Goal: Use online tool/utility: Utilize a website feature to perform a specific function

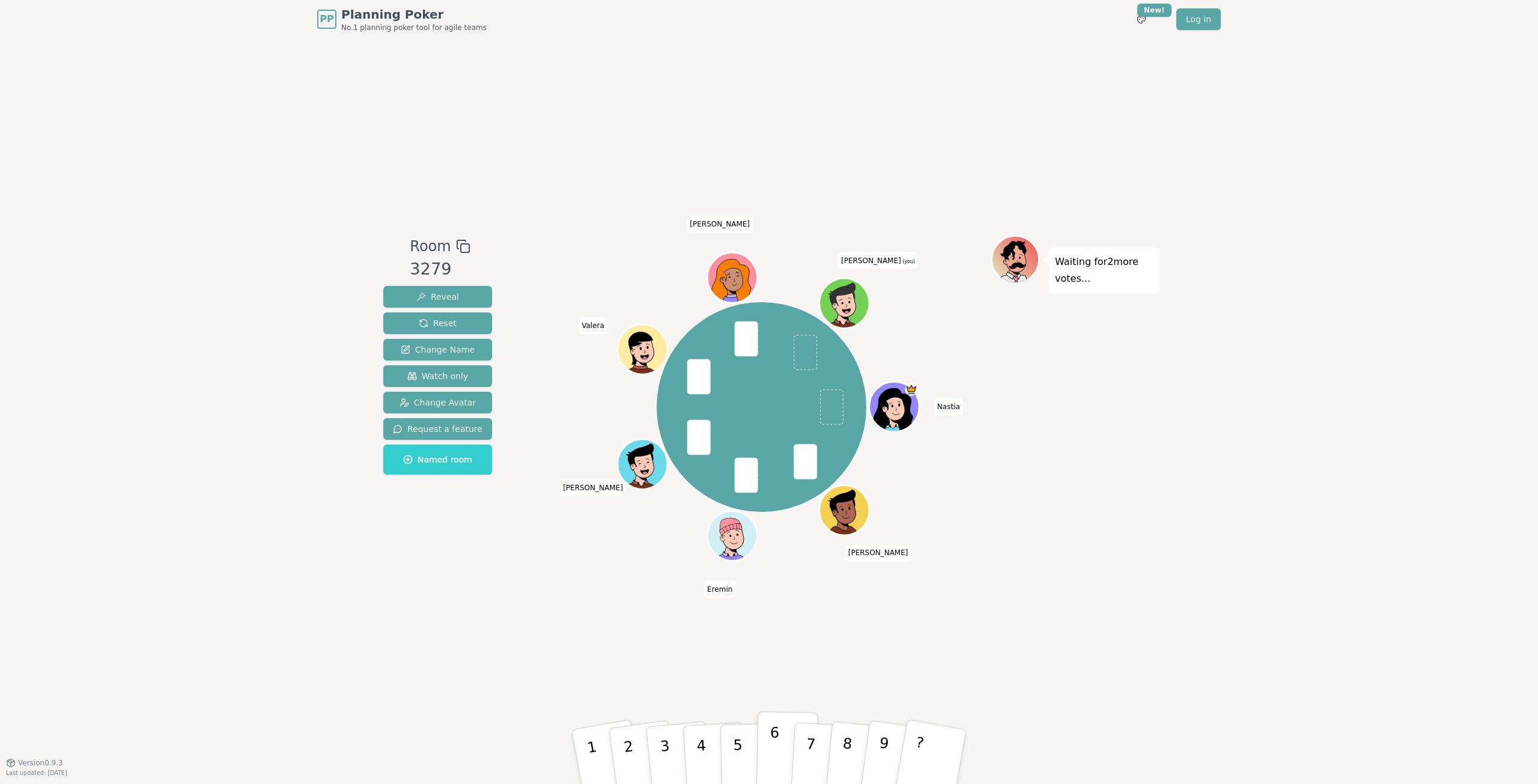
click at [773, 754] on p "6" at bounding box center [773, 756] width 10 height 64
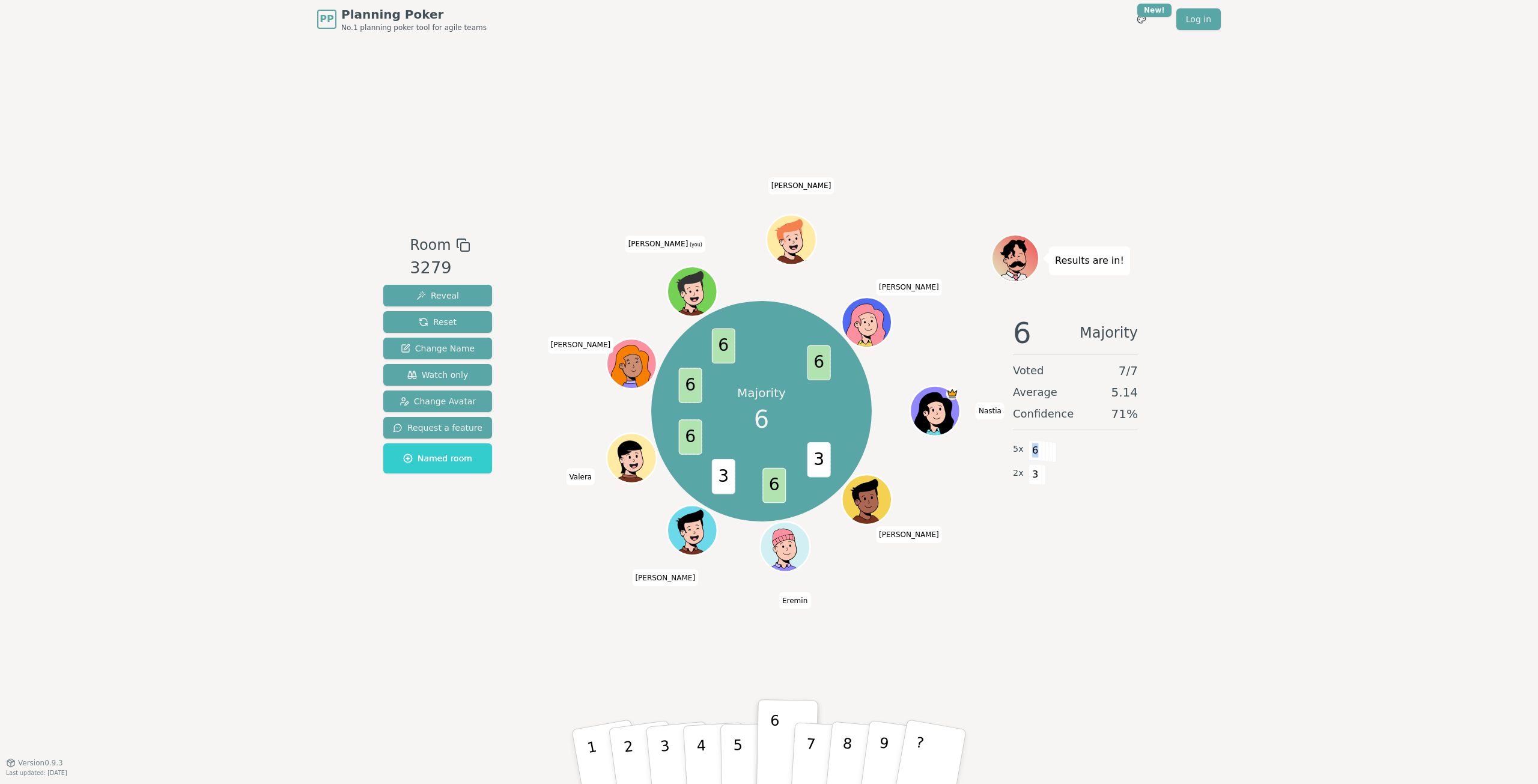
drag, startPoint x: 1032, startPoint y: 450, endPoint x: 1049, endPoint y: 454, distance: 17.5
click at [1029, 454] on div "6" at bounding box center [1029, 449] width 0 height 18
click at [1055, 468] on div "2 x 3" at bounding box center [1075, 473] width 125 height 24
drag, startPoint x: 1031, startPoint y: 474, endPoint x: 1038, endPoint y: 473, distance: 7.1
click at [1038, 473] on span "3" at bounding box center [1035, 474] width 13 height 21
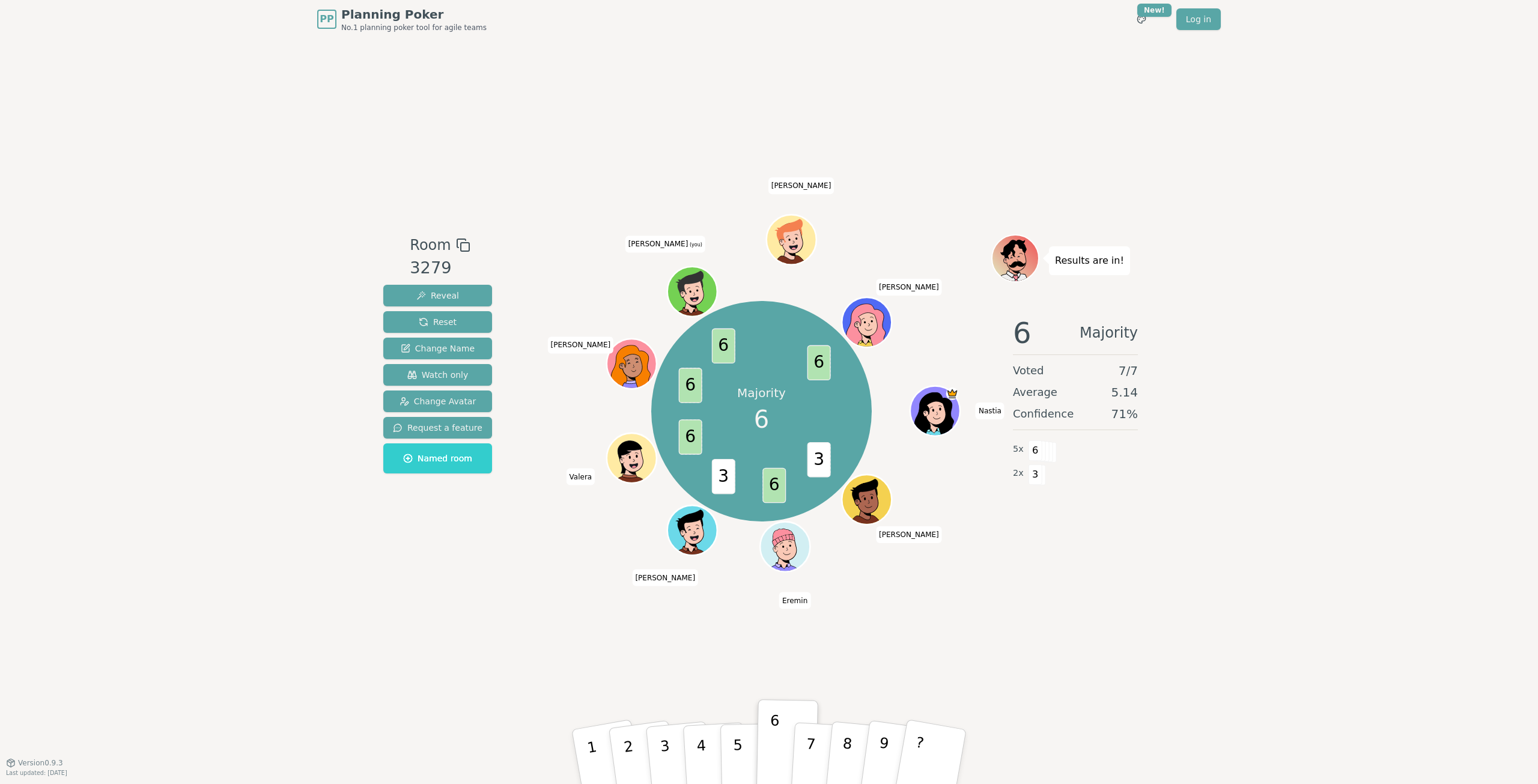
click at [1056, 482] on div "2 x 3" at bounding box center [1075, 473] width 125 height 24
drag, startPoint x: 1142, startPoint y: 411, endPoint x: 1016, endPoint y: 331, distance: 149.3
click at [1016, 331] on div "6 Majority Voted 7 / 7 Average 5.14 Confidence 71 % 5 x 6 2 x 3" at bounding box center [1075, 426] width 168 height 240
click at [1016, 331] on span "6" at bounding box center [1021, 333] width 19 height 29
drag, startPoint x: 1016, startPoint y: 331, endPoint x: 1055, endPoint y: 473, distance: 147.3
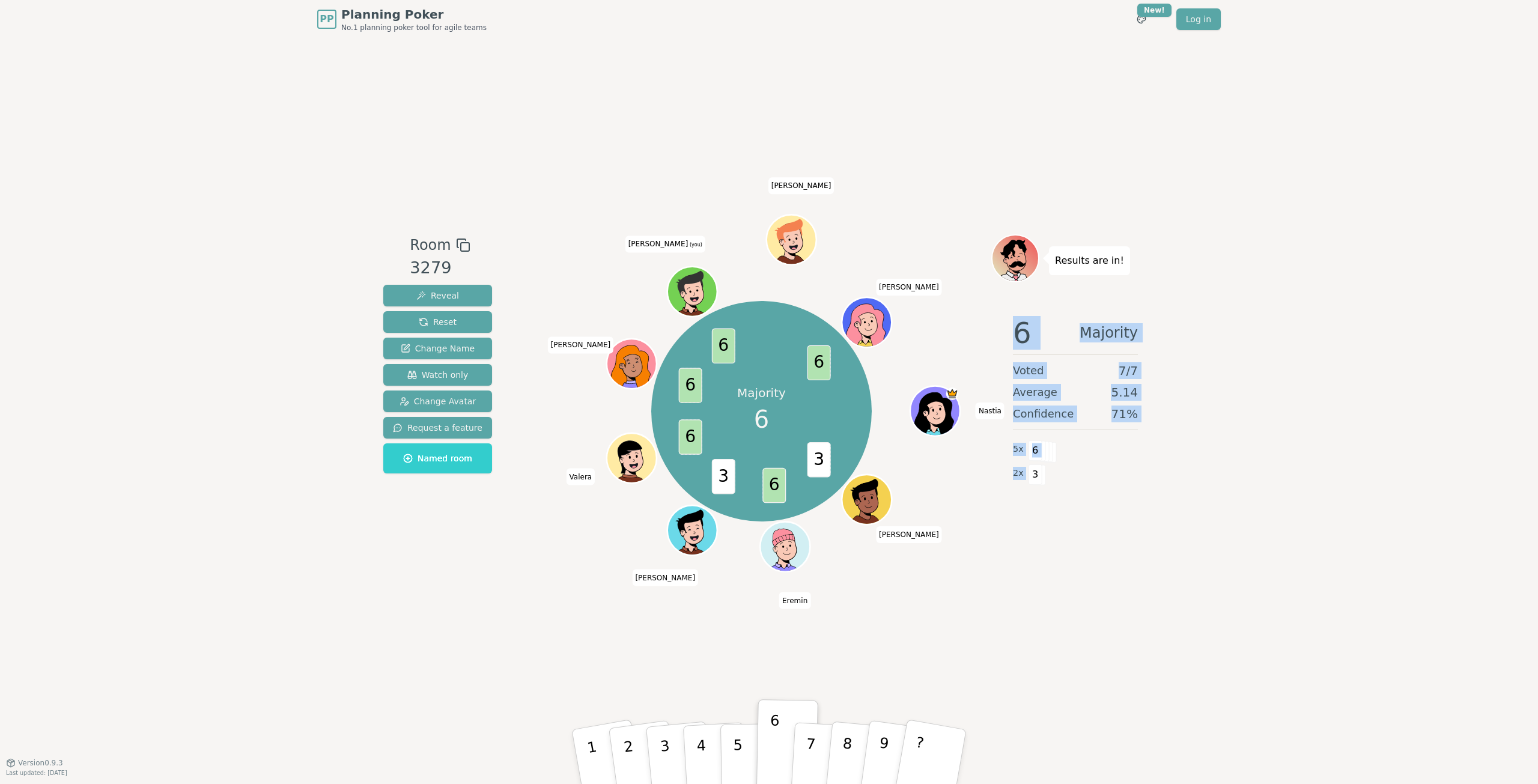
click at [1053, 473] on div "6 Majority Voted 7 / 7 Average 5.14 Confidence 71 % 5 x 6 2 x 3" at bounding box center [1075, 426] width 168 height 240
click at [1056, 473] on div "2 x 3" at bounding box center [1075, 473] width 125 height 24
drag, startPoint x: 755, startPoint y: 417, endPoint x: 737, endPoint y: 391, distance: 31.6
click at [737, 391] on div "Majority 6" at bounding box center [761, 411] width 90 height 90
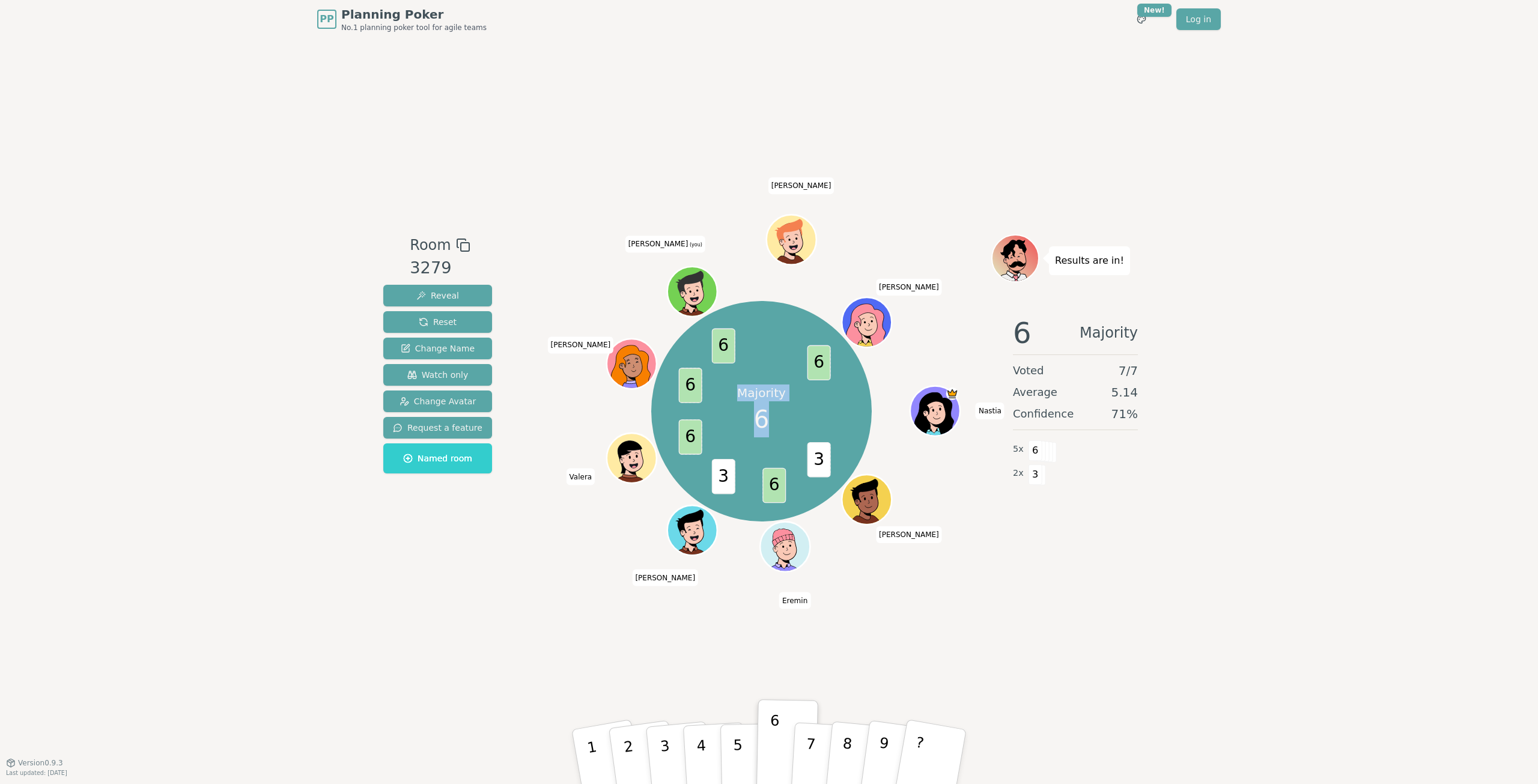
drag, startPoint x: 739, startPoint y: 391, endPoint x: 773, endPoint y: 428, distance: 50.2
click at [773, 428] on div "Majority 6" at bounding box center [761, 411] width 90 height 90
click at [664, 751] on p "3" at bounding box center [665, 758] width 15 height 65
